Goal: Task Accomplishment & Management: Complete application form

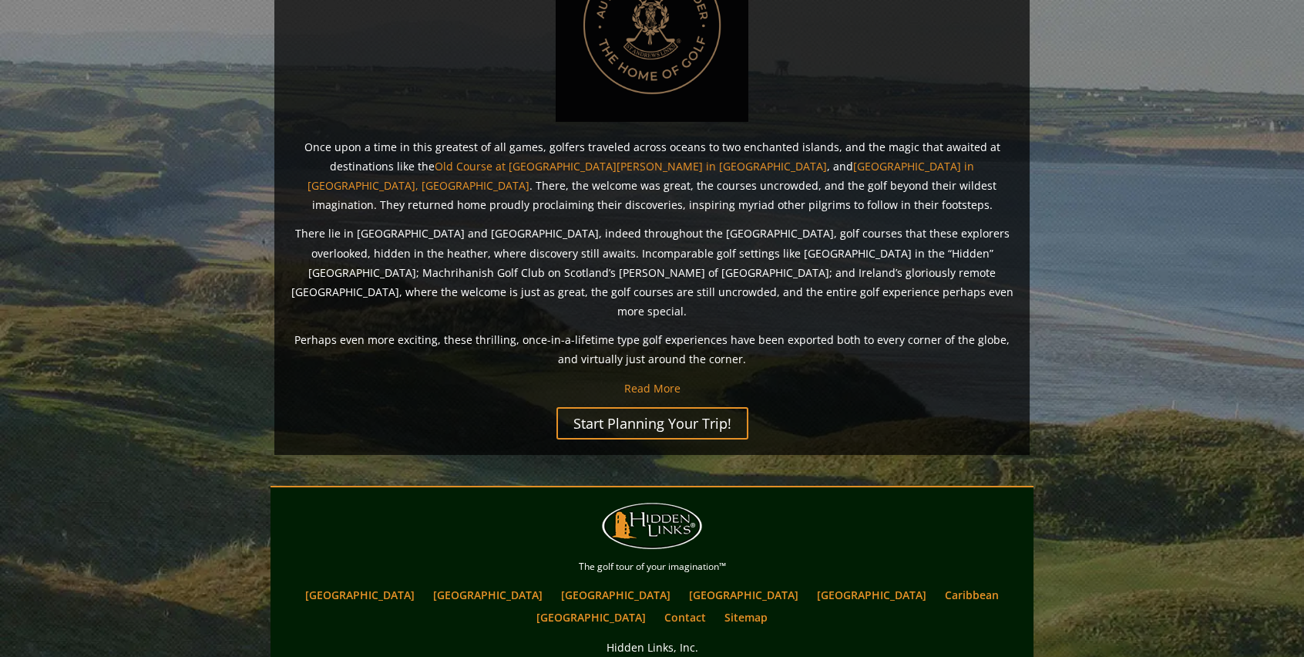
scroll to position [1202, 0]
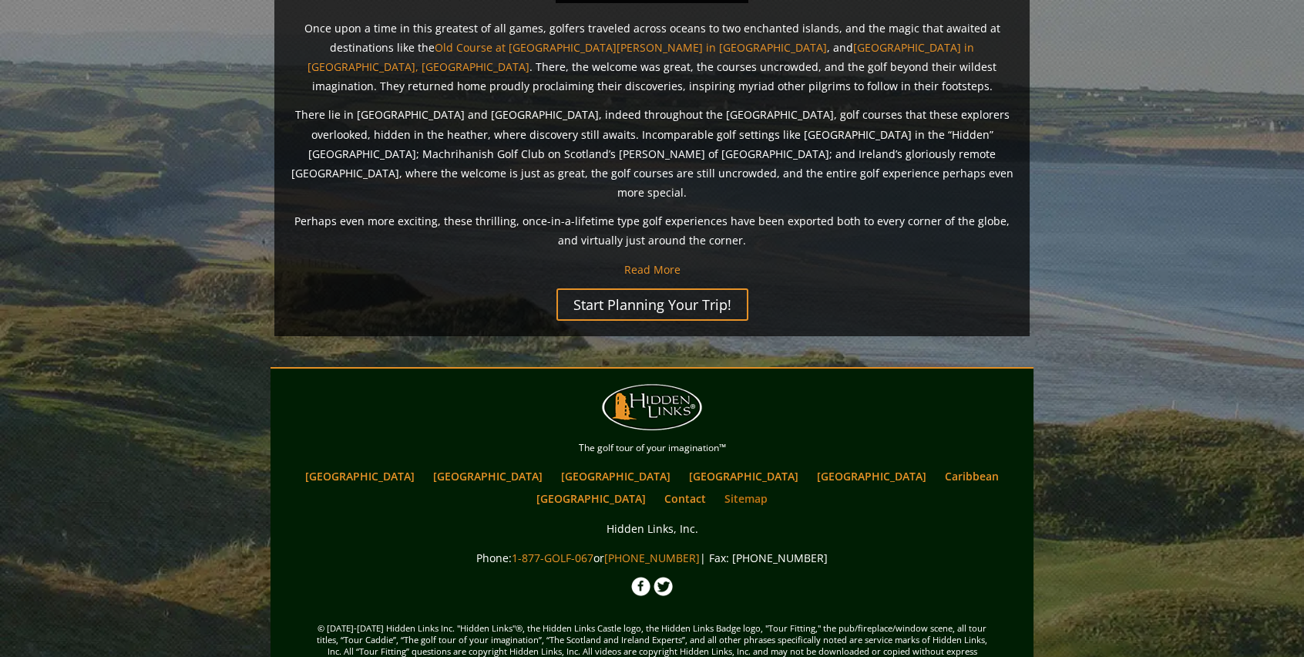
click at [775, 487] on link "Sitemap" at bounding box center [746, 498] width 59 height 22
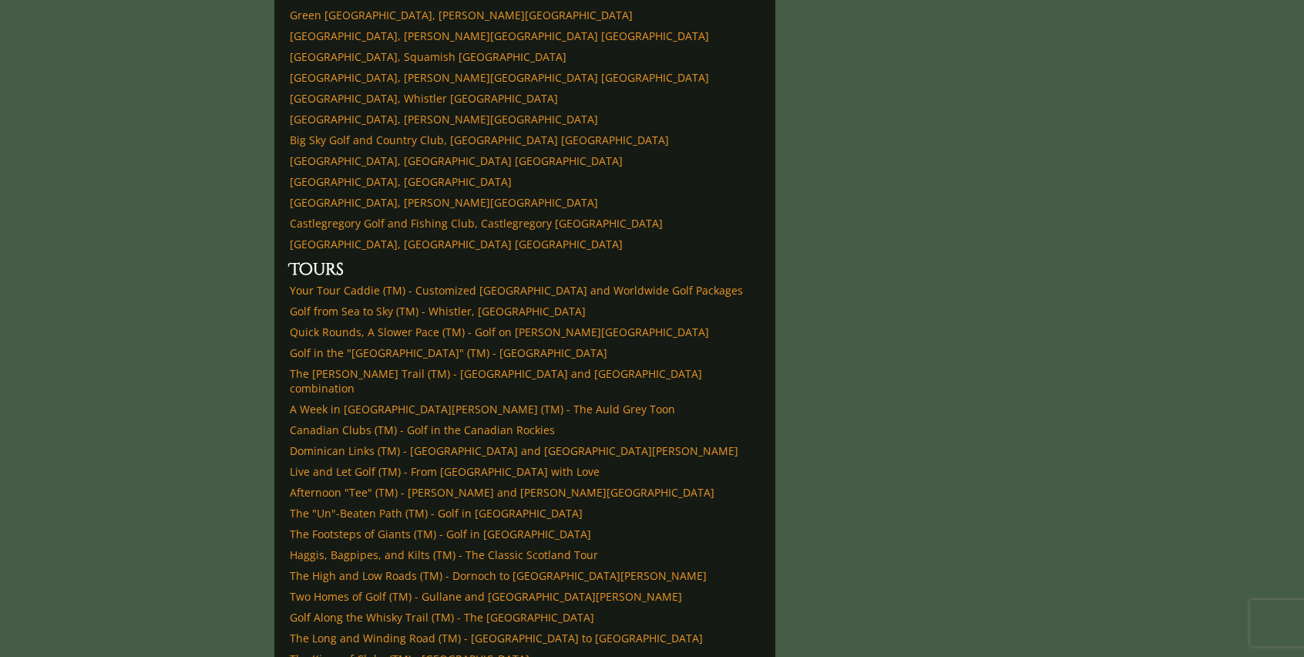
scroll to position [5626, 0]
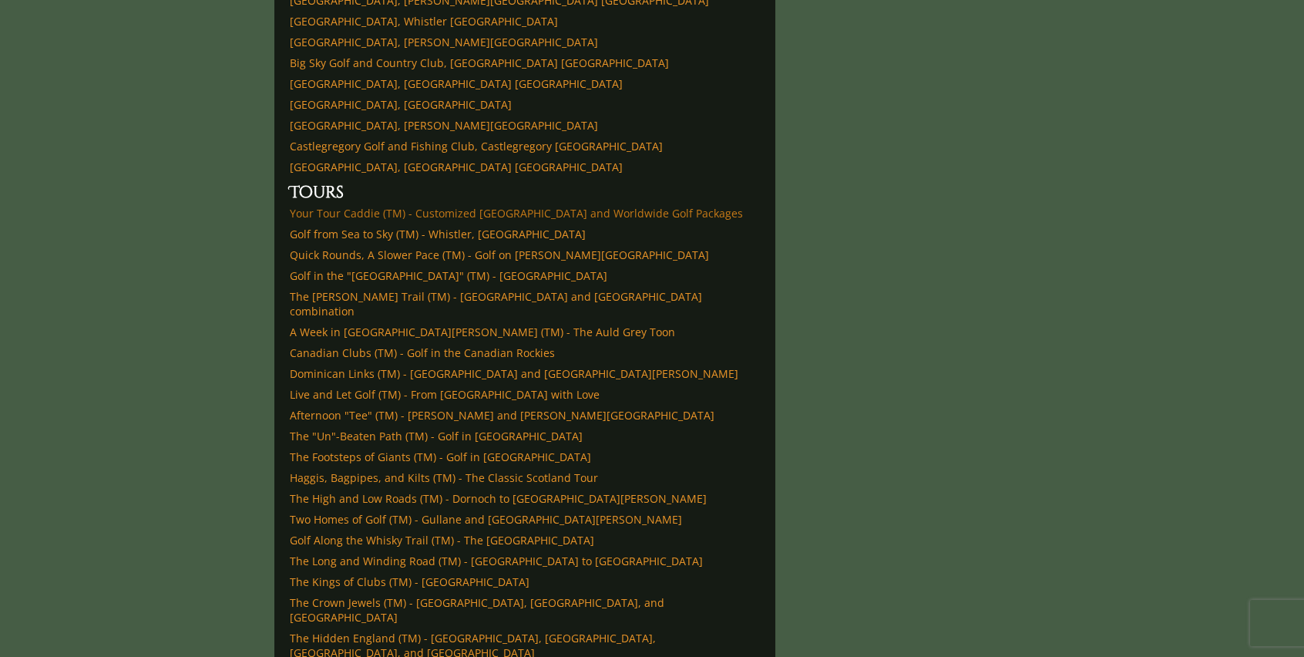
click at [590, 206] on link "Your Tour Caddie (TM) - Customized [GEOGRAPHIC_DATA] and Worldwide Golf Packages" at bounding box center [516, 213] width 453 height 15
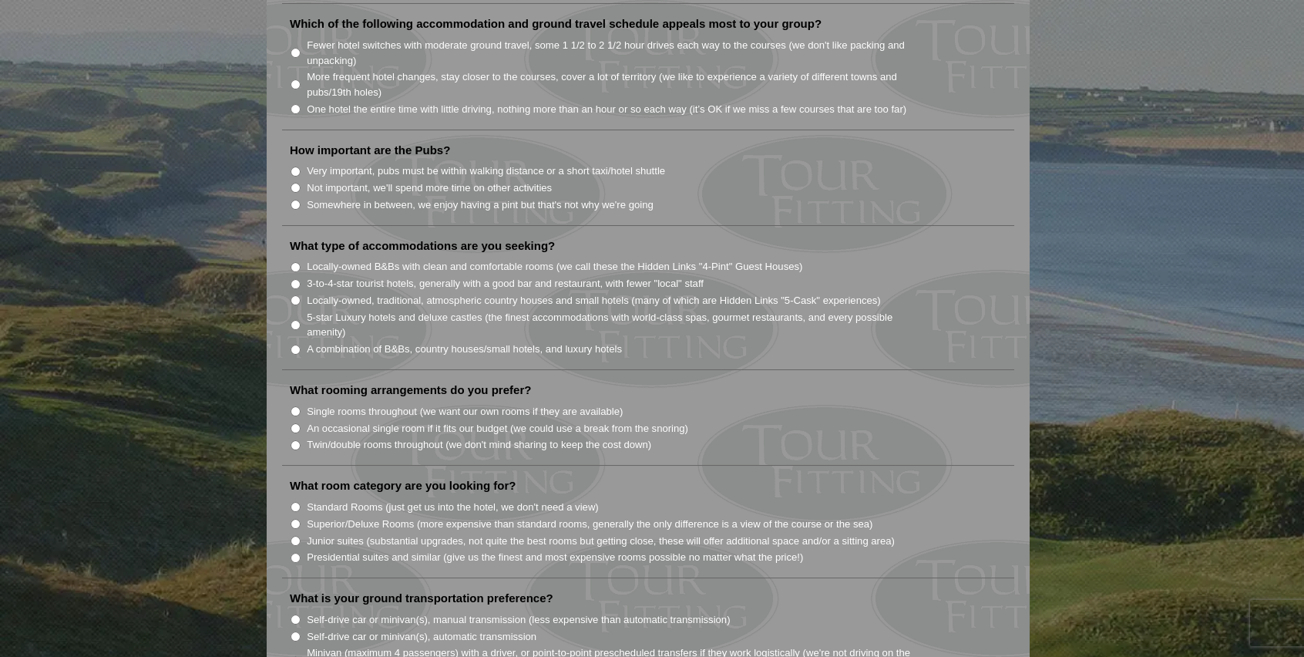
scroll to position [848, 0]
